Goal: Navigation & Orientation: Find specific page/section

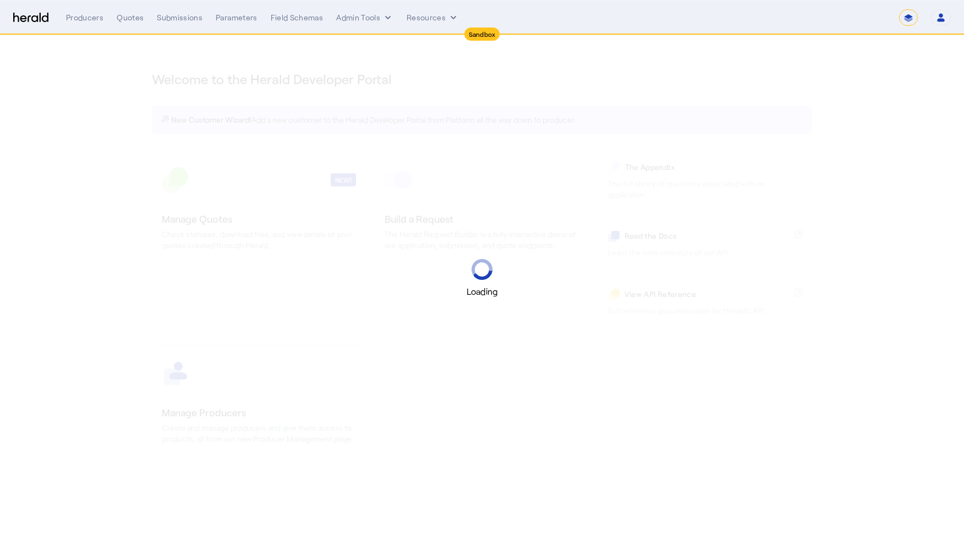
select select "*******"
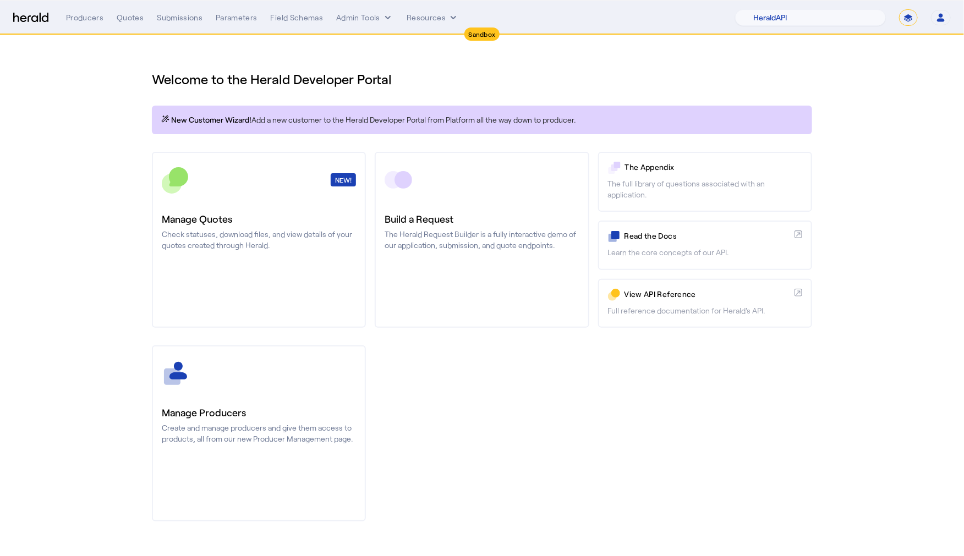
click at [349, 9] on div "Producers Quotes Submissions Parameters Field Schemas Admin Tools Resources 1Fo…" at bounding box center [508, 17] width 885 height 17
click at [358, 15] on button "Admin Tools" at bounding box center [364, 17] width 57 height 11
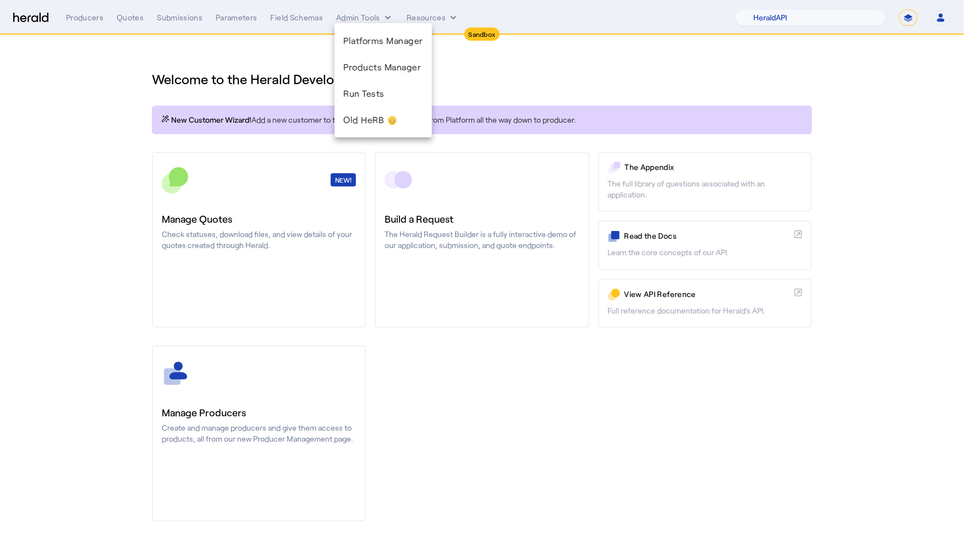
click at [106, 18] on div at bounding box center [482, 278] width 964 height 556
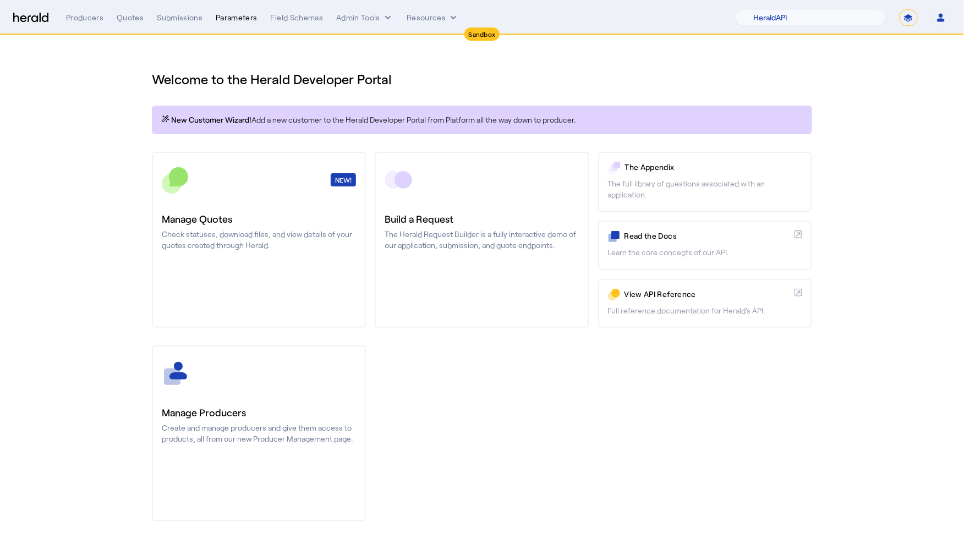
click at [239, 19] on div "Parameters" at bounding box center [237, 17] width 42 height 11
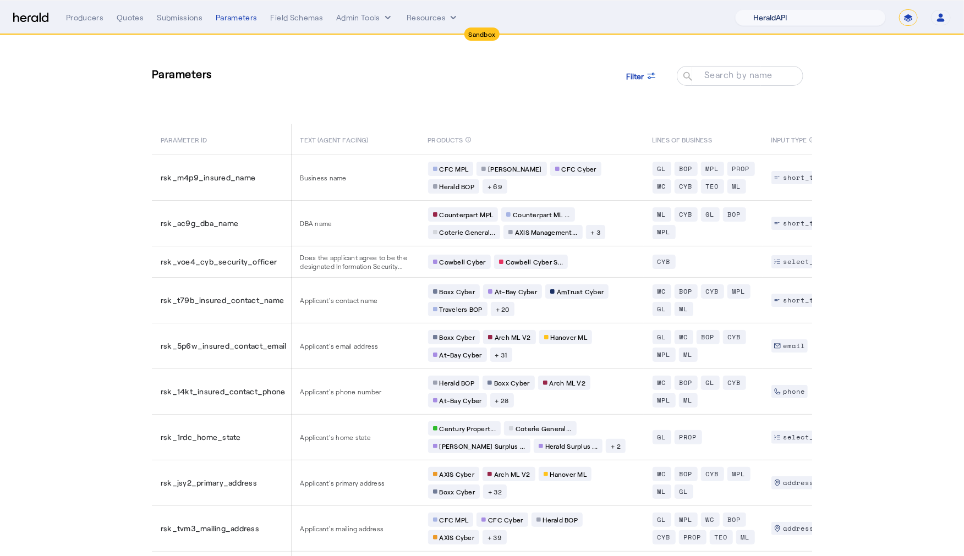
click at [800, 18] on select "1Fort Acrisure Acturis Affinity Advisors Affinity Risk Agentero AmWins Anzen Ao…" at bounding box center [810, 17] width 151 height 17
select select "pfm_129z_babbix"
click at [763, 9] on select "1Fort Acrisure Acturis Affinity Advisors Affinity Risk Agentero AmWins Anzen Ao…" at bounding box center [810, 17] width 151 height 17
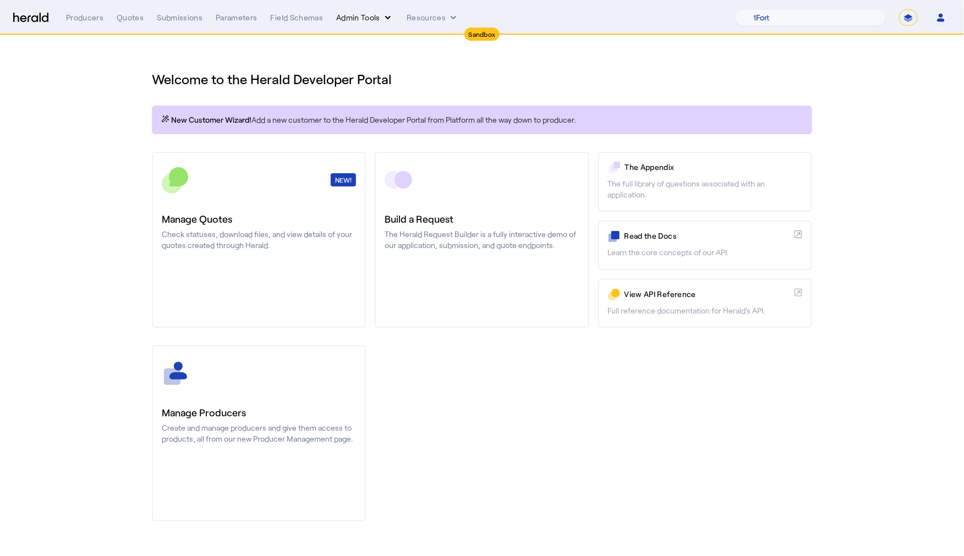
click at [343, 21] on button "Admin Tools" at bounding box center [364, 17] width 57 height 11
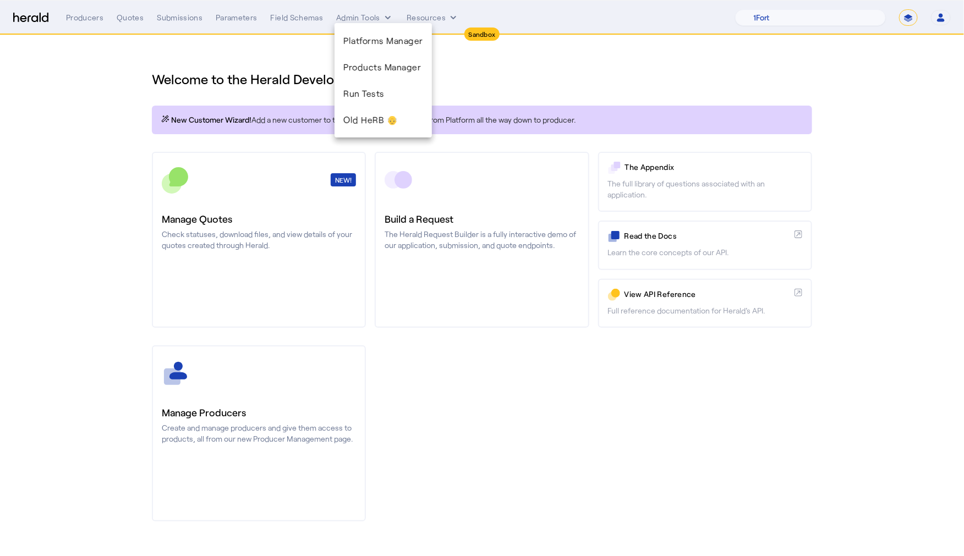
click at [288, 24] on div at bounding box center [482, 278] width 964 height 556
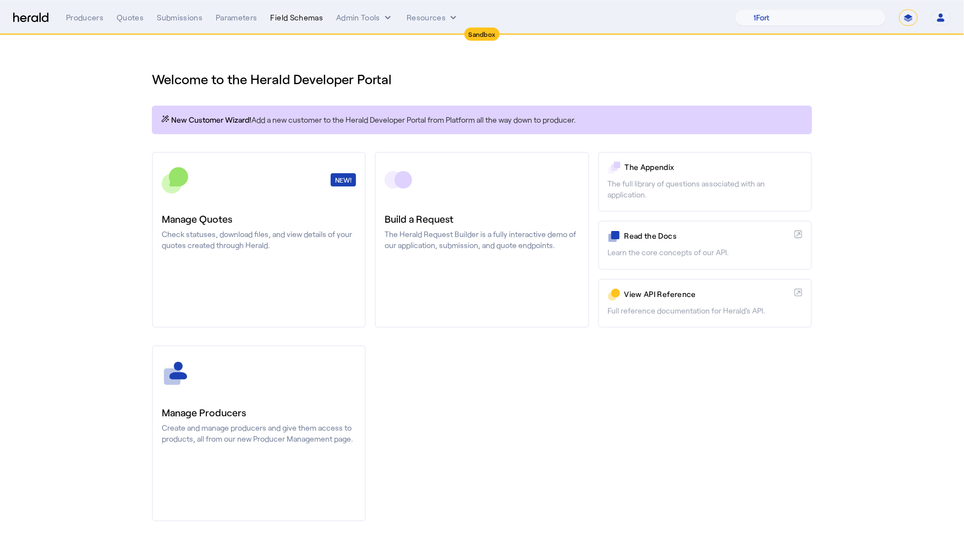
click at [288, 14] on div "Field Schemas" at bounding box center [297, 17] width 53 height 11
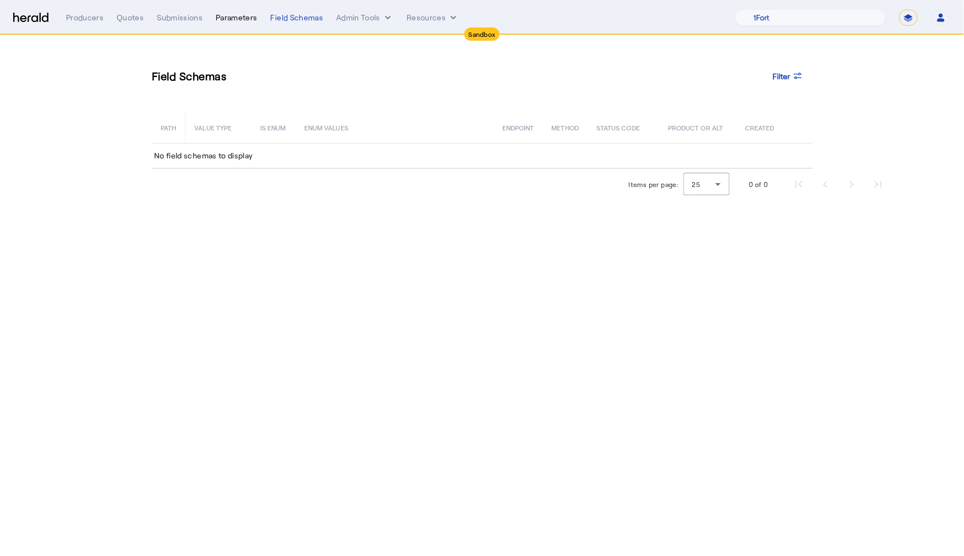
click at [218, 15] on div "Parameters" at bounding box center [237, 17] width 42 height 11
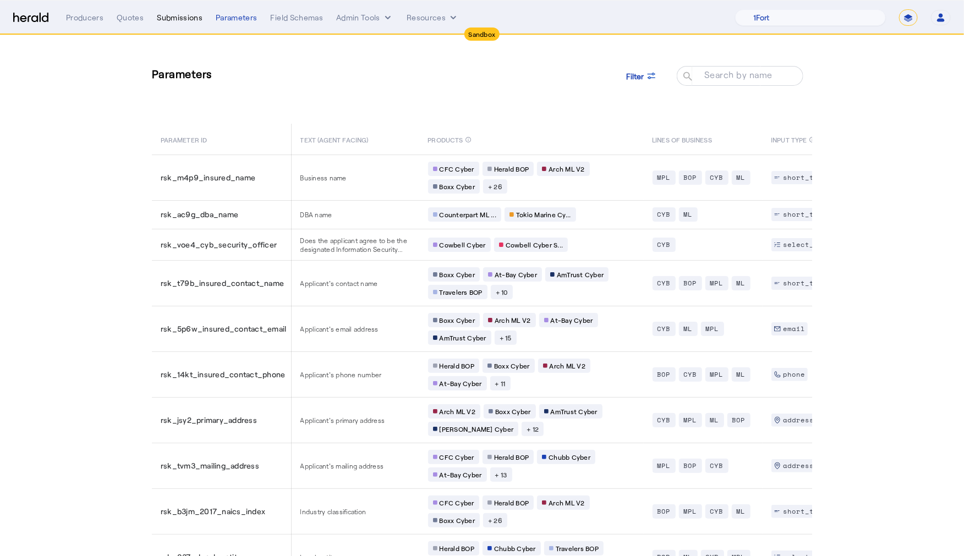
click at [163, 20] on div "Submissions" at bounding box center [180, 17] width 46 height 11
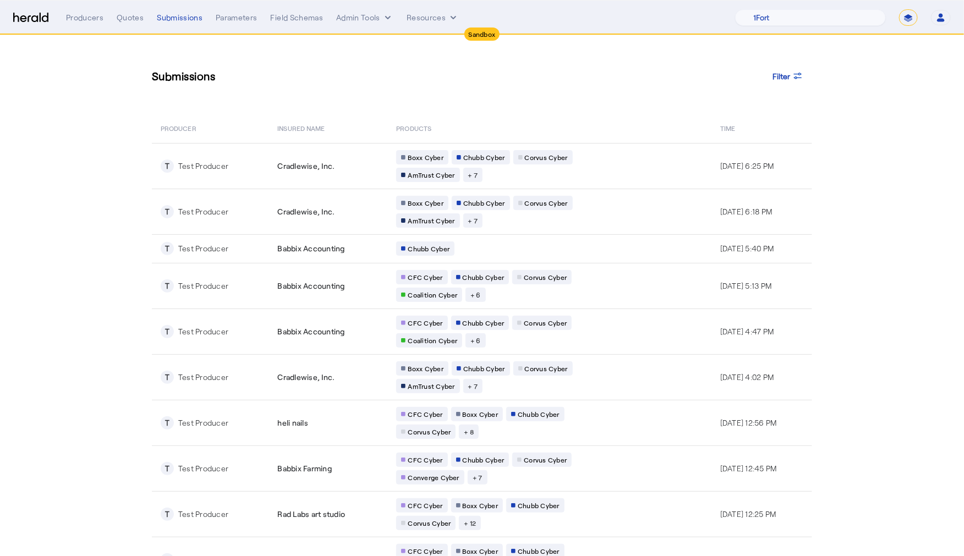
click at [107, 15] on div "Producers Quotes Submissions Parameters Field Schemas Admin Tools Resources" at bounding box center [400, 17] width 669 height 11
click at [120, 20] on div "Quotes" at bounding box center [130, 17] width 27 height 11
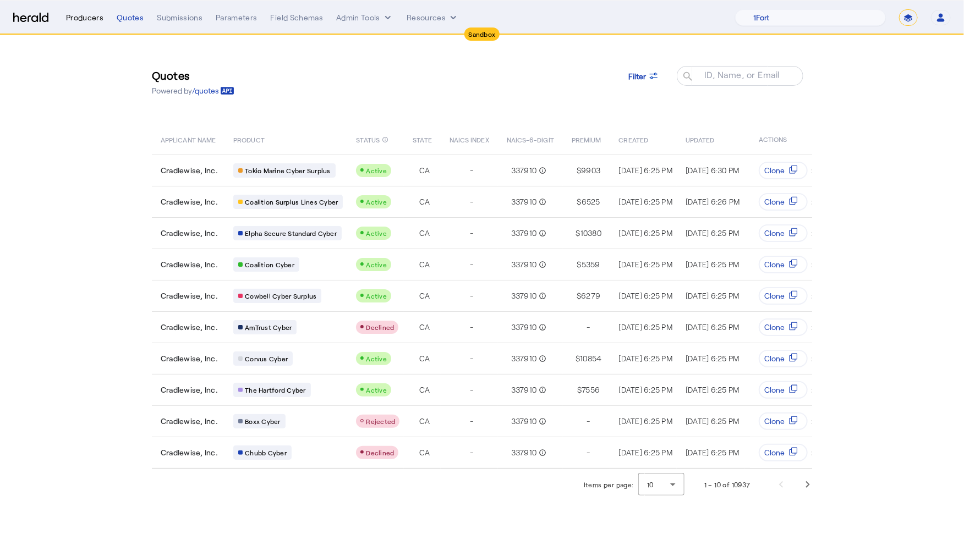
click at [80, 18] on div "Producers" at bounding box center [84, 17] width 37 height 11
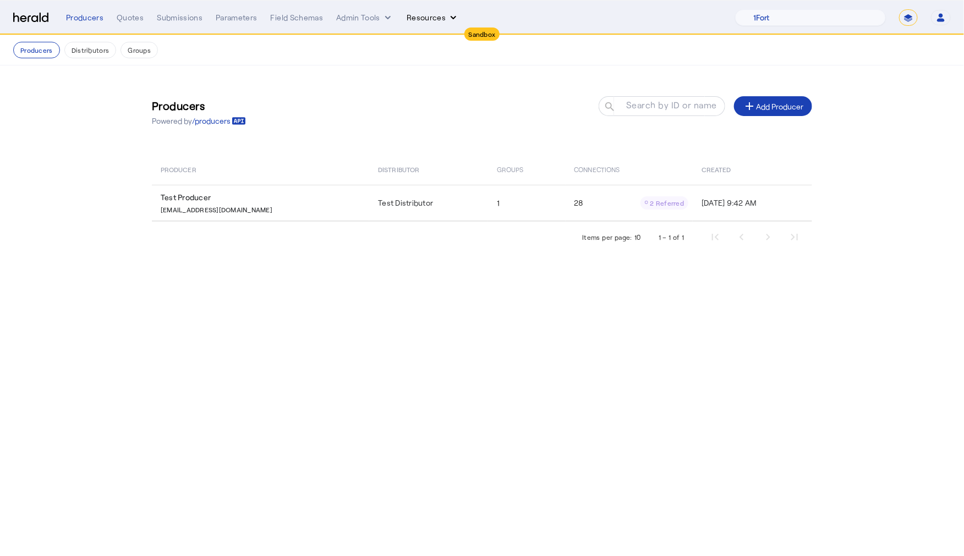
click at [428, 18] on button "Resources" at bounding box center [433, 17] width 52 height 11
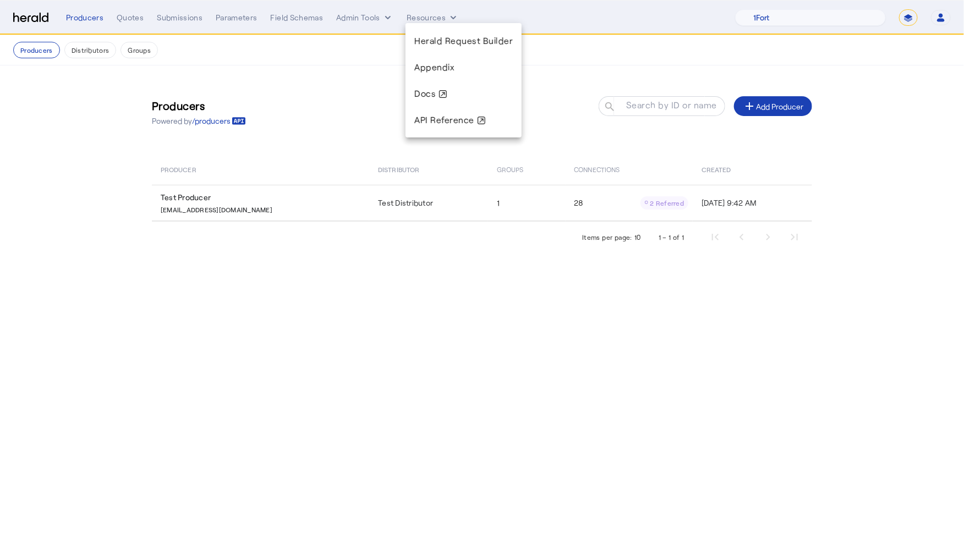
click at [611, 14] on div at bounding box center [482, 278] width 964 height 556
